Goal: Navigation & Orientation: Find specific page/section

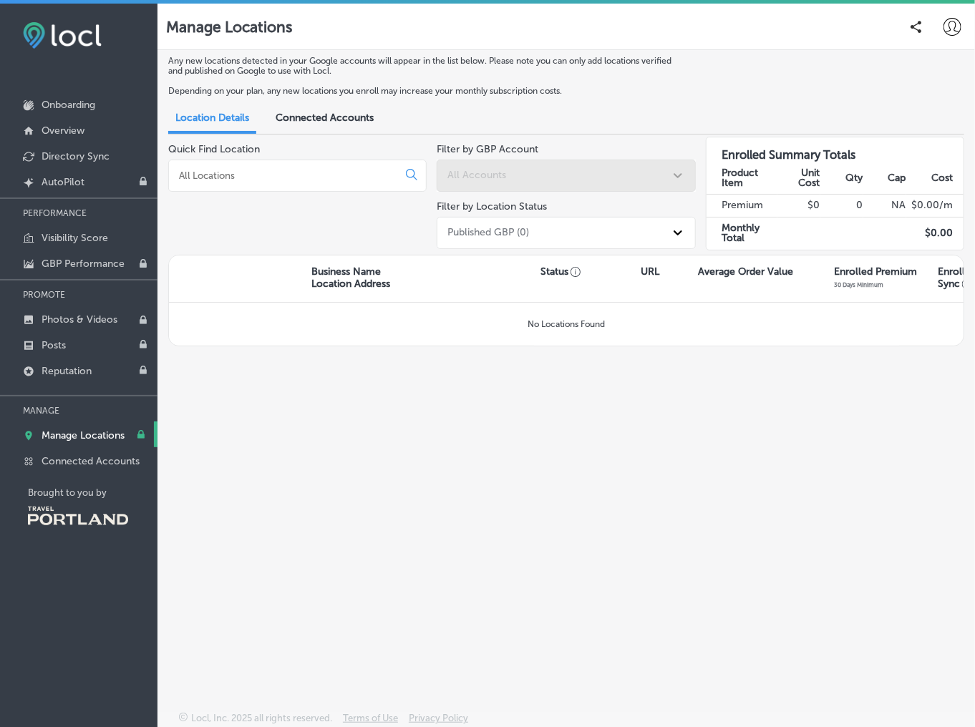
click at [323, 163] on div at bounding box center [297, 176] width 258 height 32
click at [329, 174] on input at bounding box center [285, 175] width 217 height 13
type input "s"
click at [406, 175] on icon at bounding box center [411, 174] width 11 height 11
click at [410, 173] on icon at bounding box center [411, 174] width 11 height 11
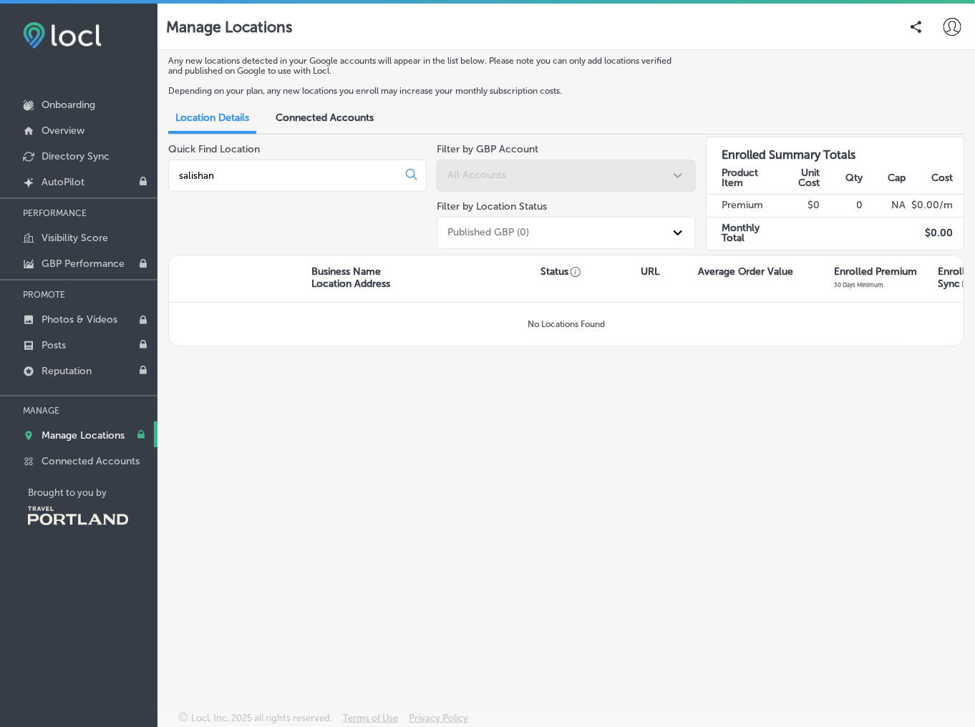
click at [313, 175] on input "salishan" at bounding box center [285, 175] width 217 height 13
type input "[PERSON_NAME]"
drag, startPoint x: 273, startPoint y: 163, endPoint x: 221, endPoint y: 175, distance: 52.8
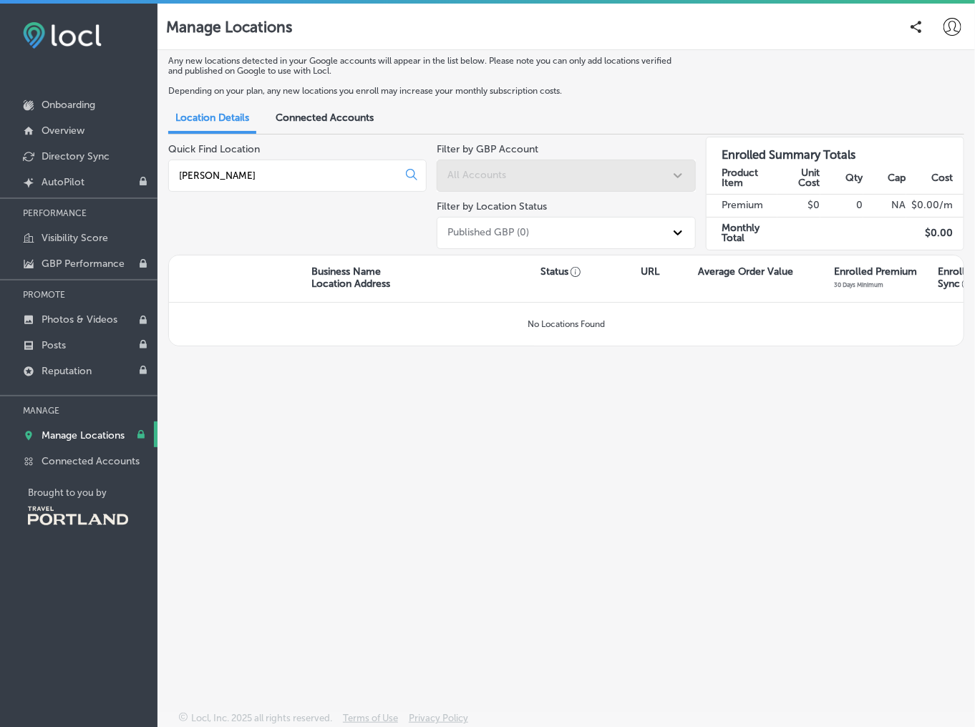
click at [221, 174] on div "[PERSON_NAME]" at bounding box center [297, 176] width 258 height 32
click at [578, 243] on div "Published GBP (0)" at bounding box center [553, 233] width 223 height 21
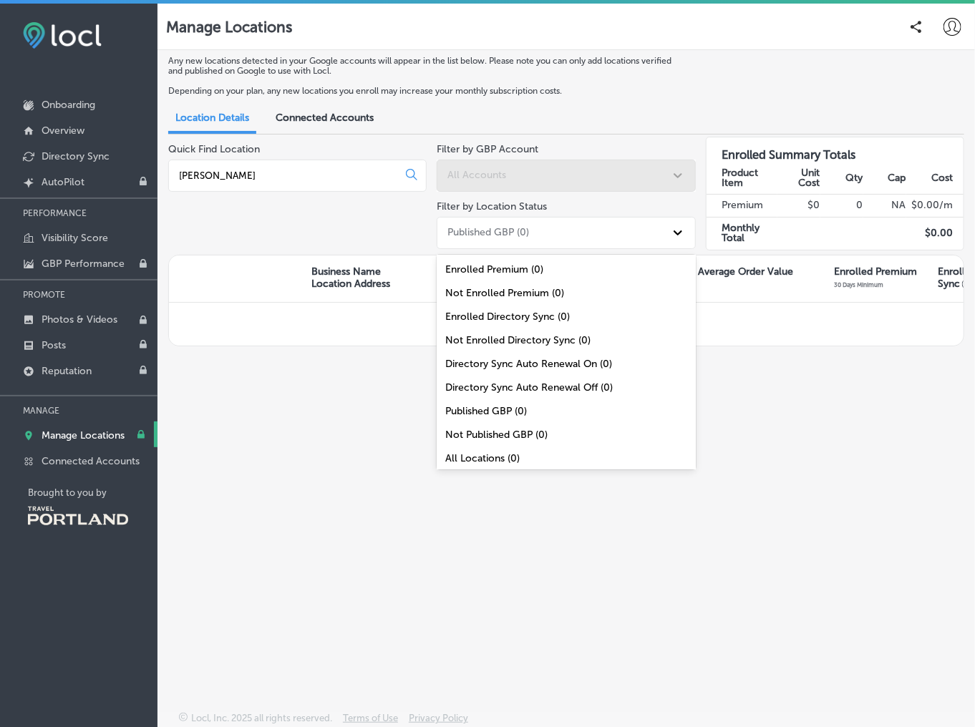
click at [475, 461] on div "All Locations (0)" at bounding box center [566, 459] width 258 height 24
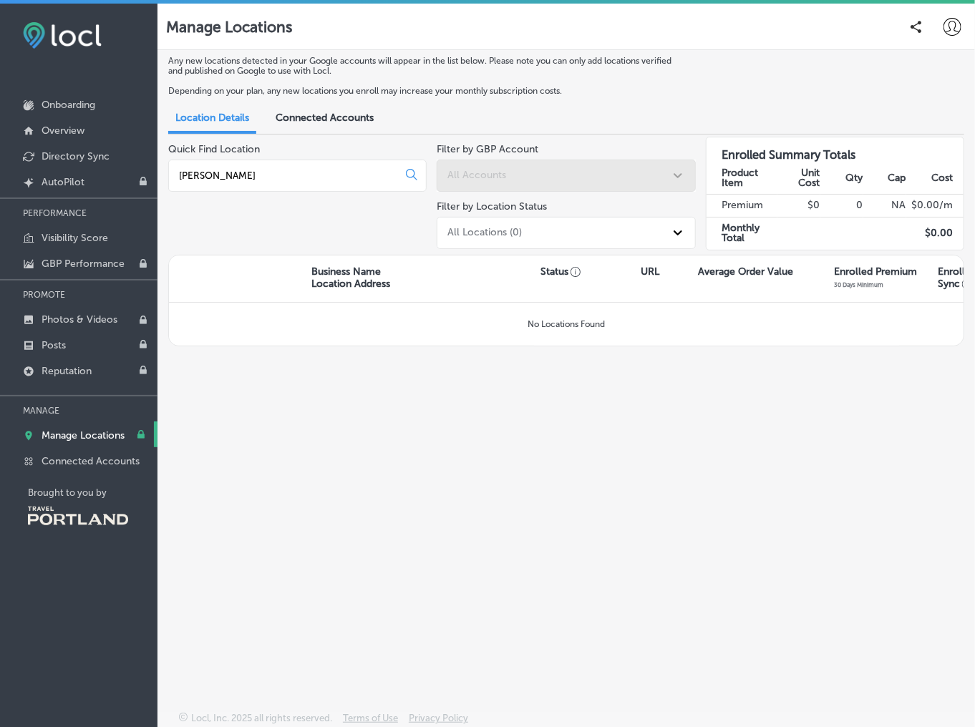
click at [327, 121] on span "Connected Accounts" at bounding box center [325, 118] width 98 height 12
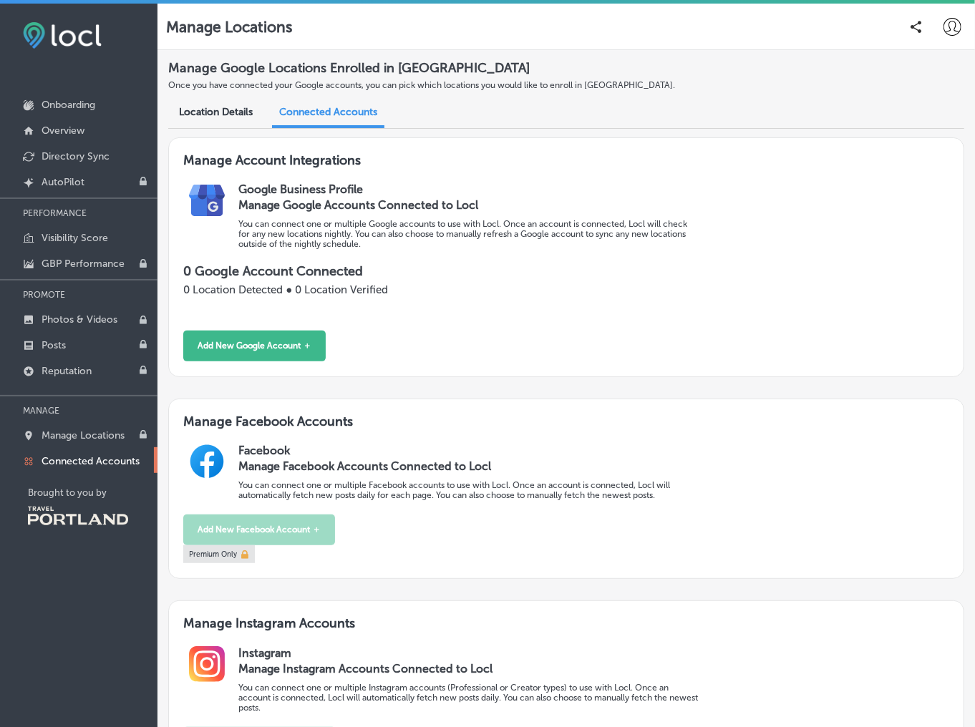
click at [205, 109] on span "Location Details" at bounding box center [216, 112] width 74 height 12
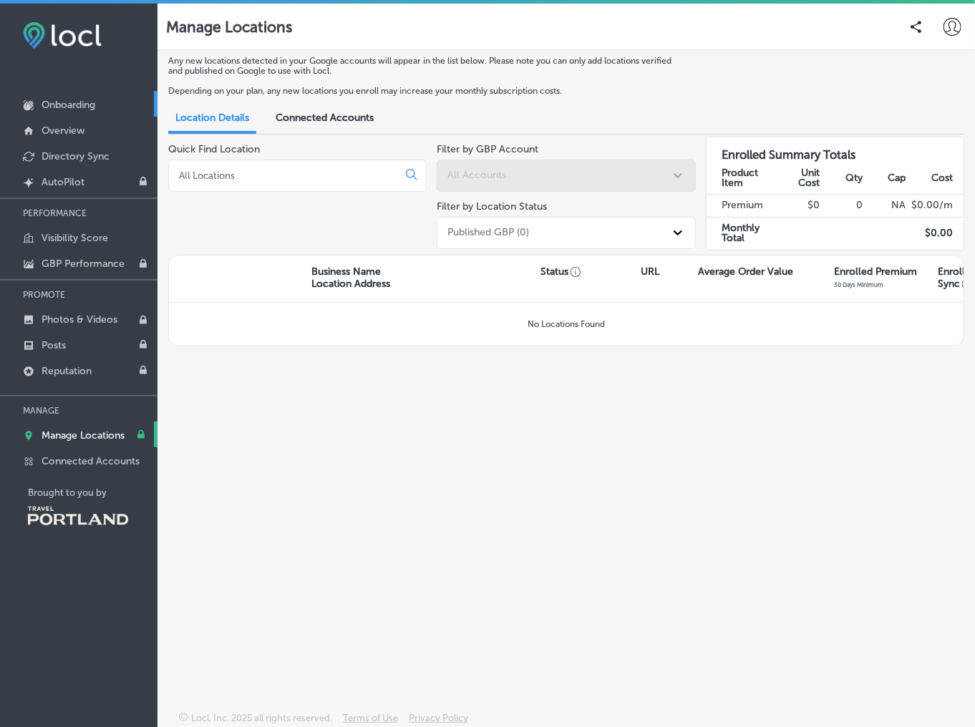
click at [92, 107] on p "Onboarding" at bounding box center [69, 105] width 54 height 12
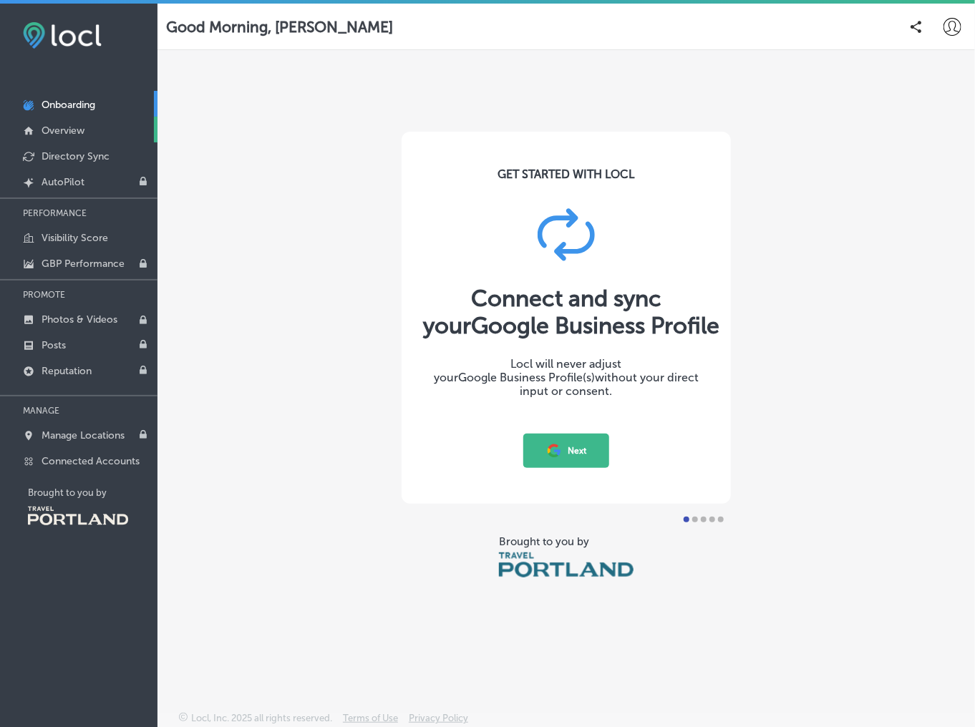
click at [77, 129] on p "Overview" at bounding box center [63, 131] width 43 height 12
